Goal: Find specific page/section: Find specific page/section

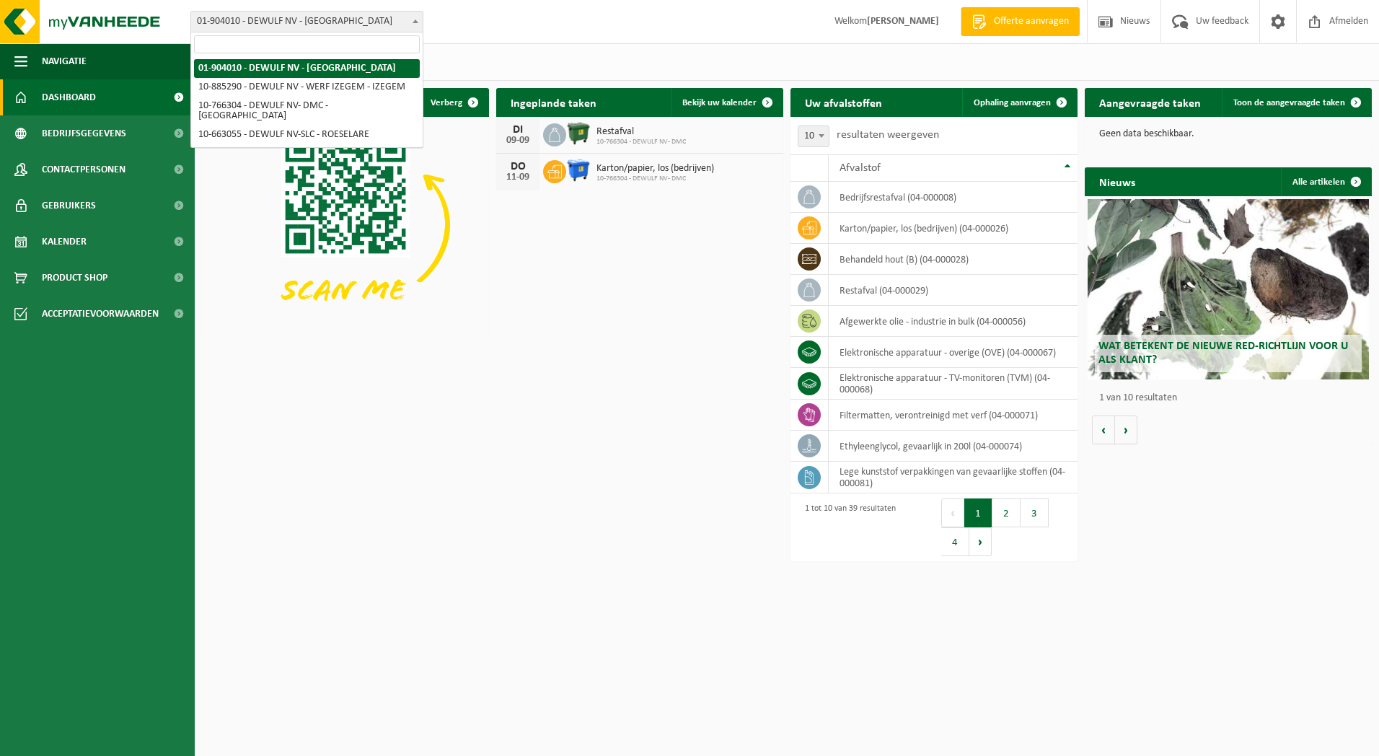
click at [419, 24] on span at bounding box center [415, 21] width 14 height 19
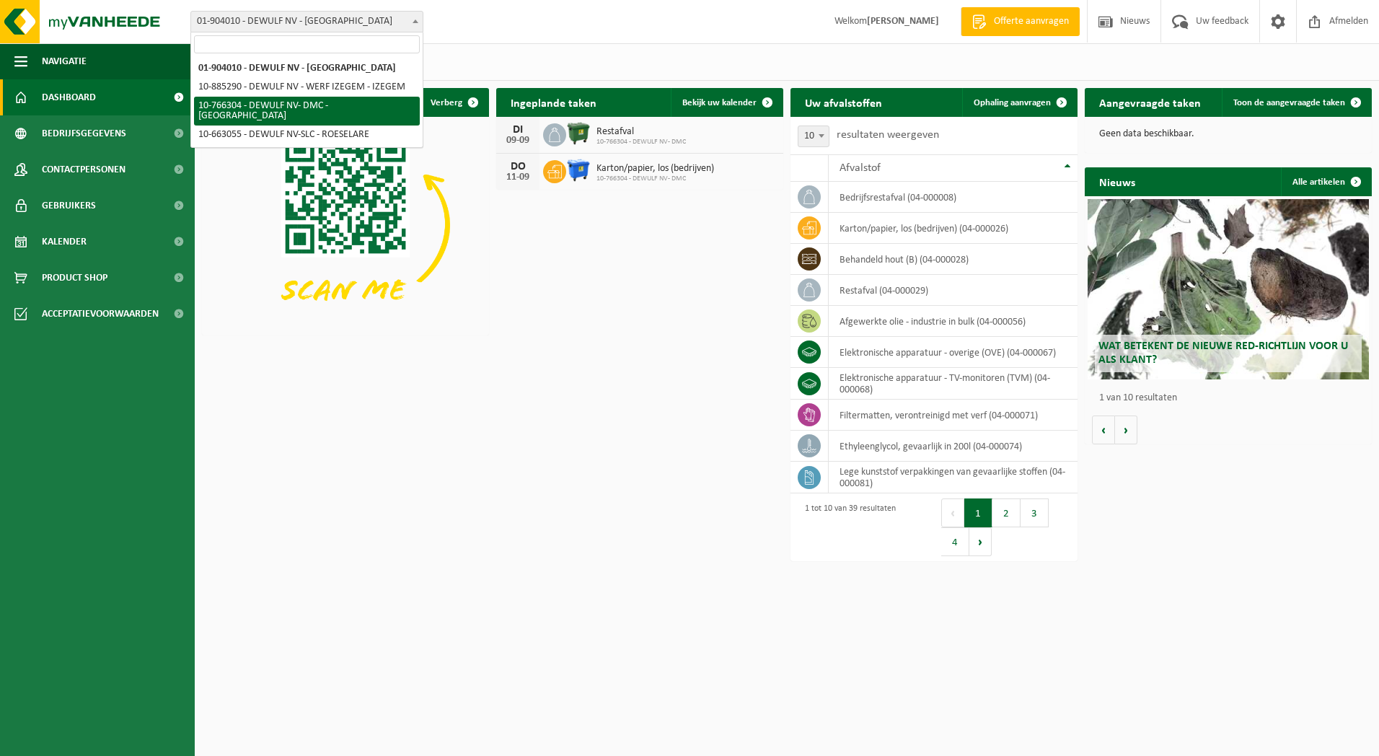
select select "13137"
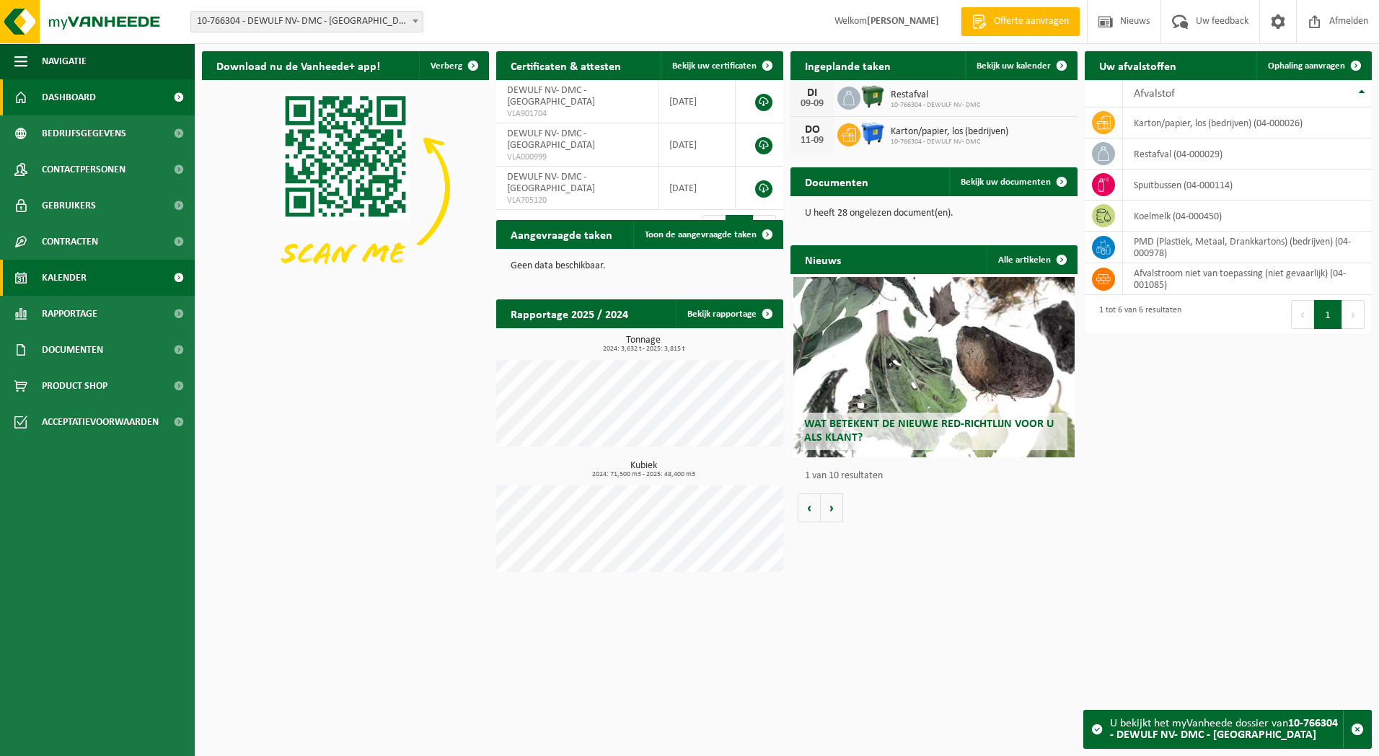
click at [107, 283] on link "Kalender" at bounding box center [97, 278] width 195 height 36
